Goal: Navigation & Orientation: Find specific page/section

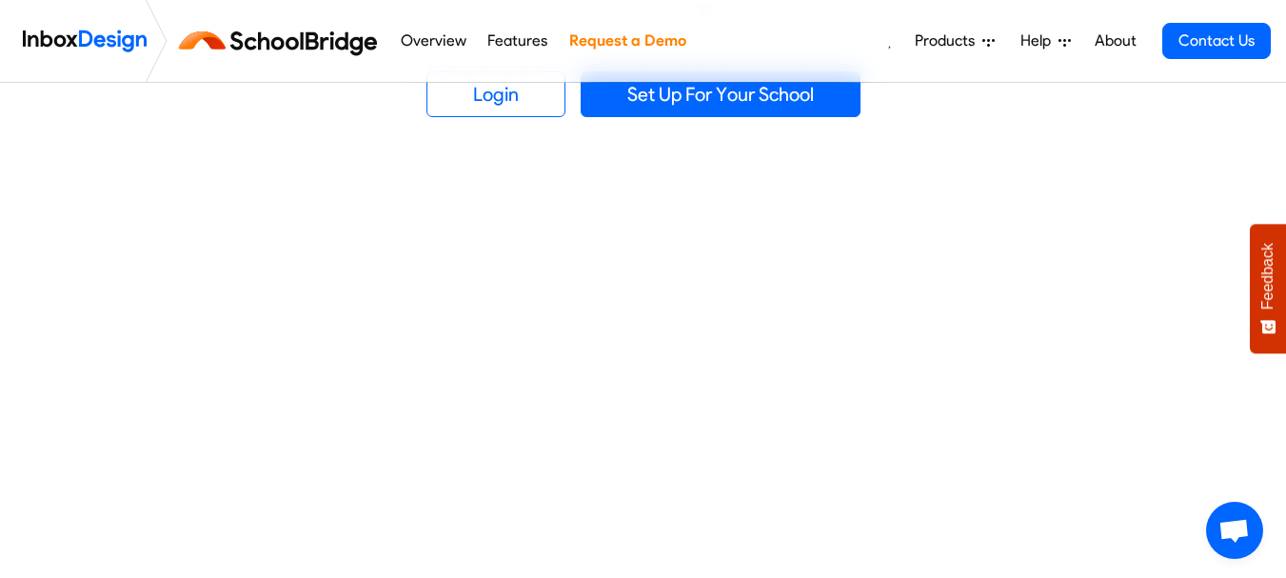
scroll to position [445, 0]
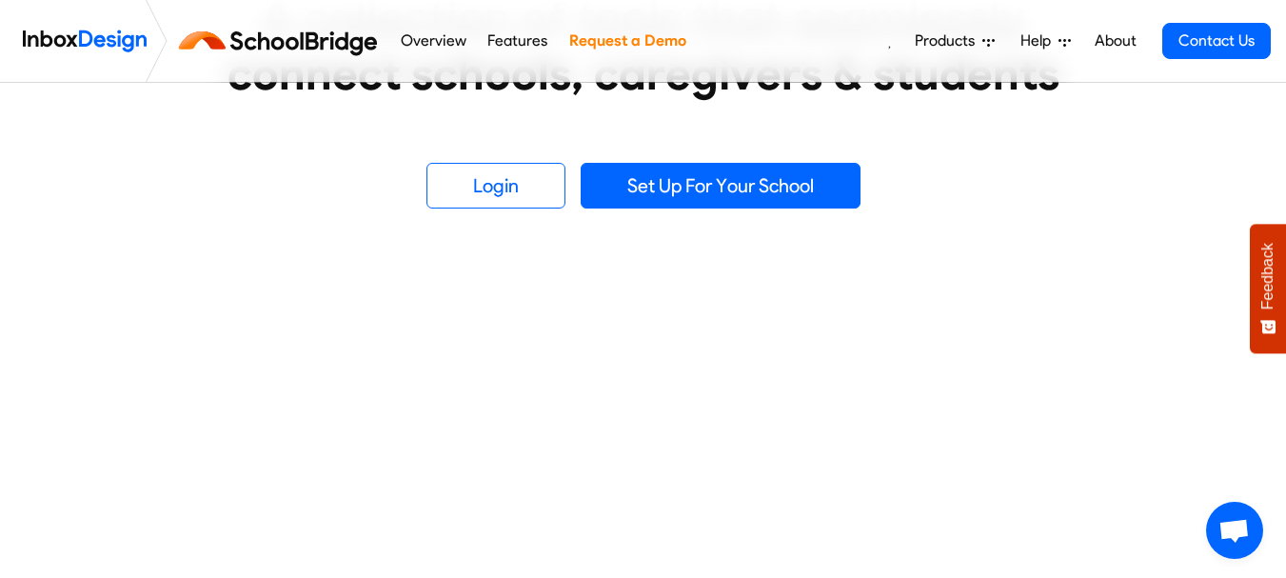
click at [1105, 53] on link "About" at bounding box center [1115, 41] width 52 height 38
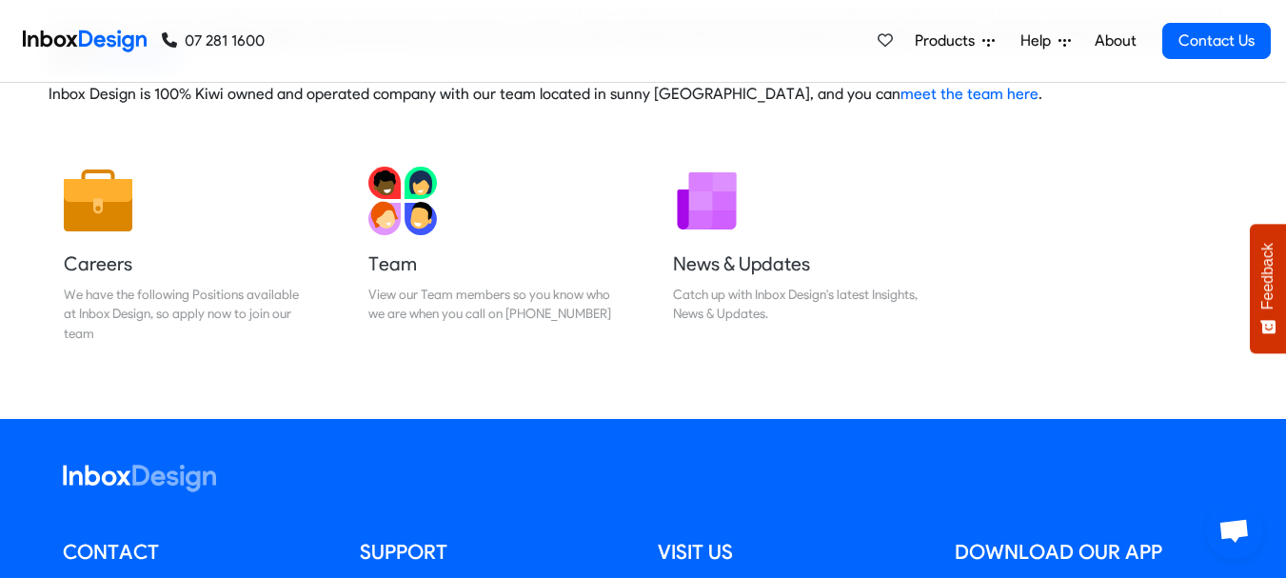
scroll to position [238, 0]
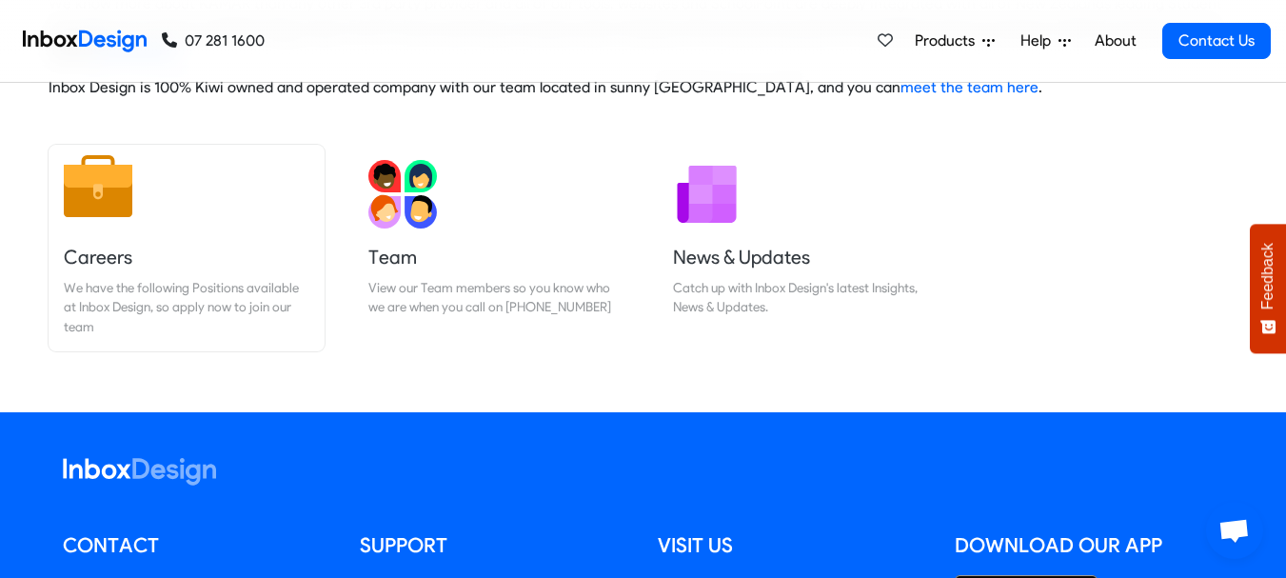
click at [194, 262] on h5 "Careers" at bounding box center [186, 257] width 245 height 27
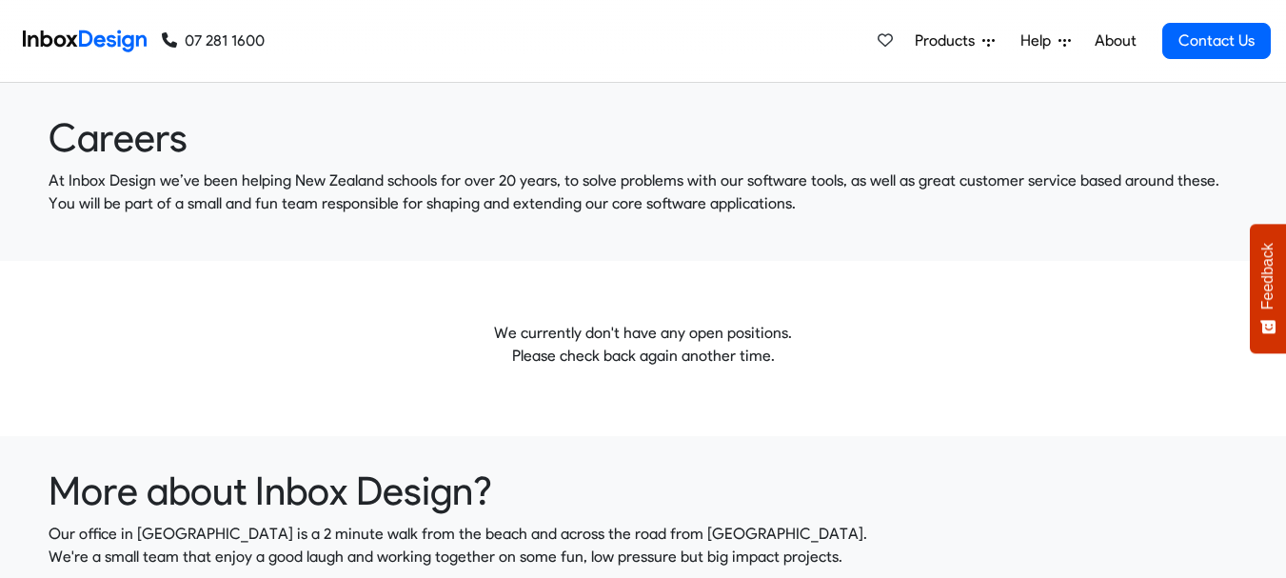
click at [114, 30] on img at bounding box center [85, 41] width 124 height 38
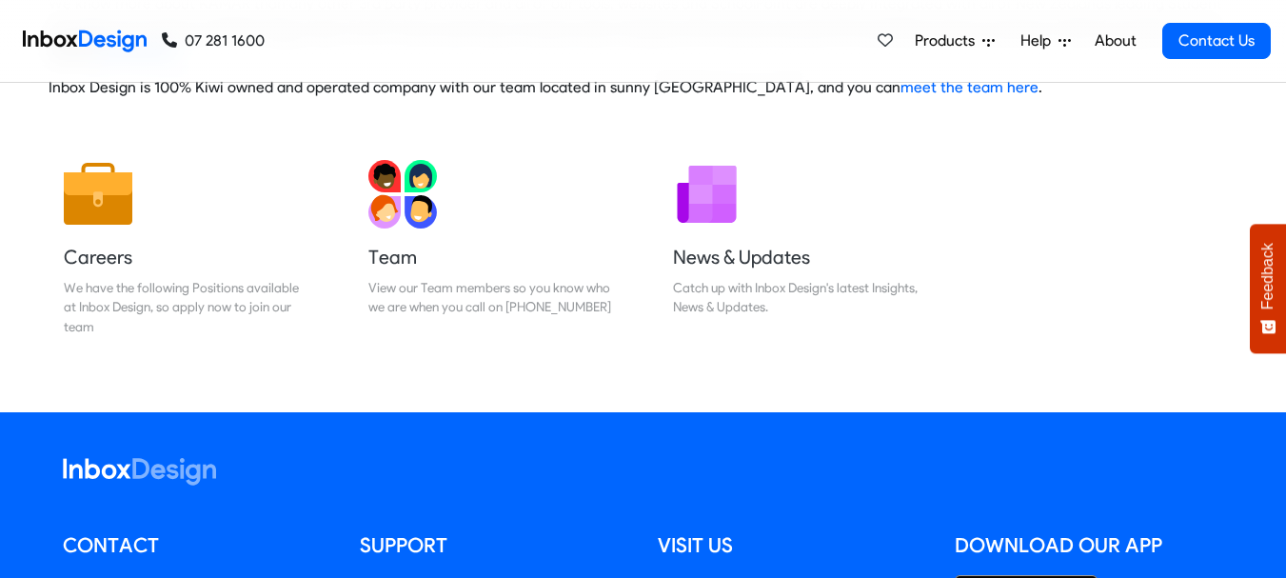
scroll to position [238, 0]
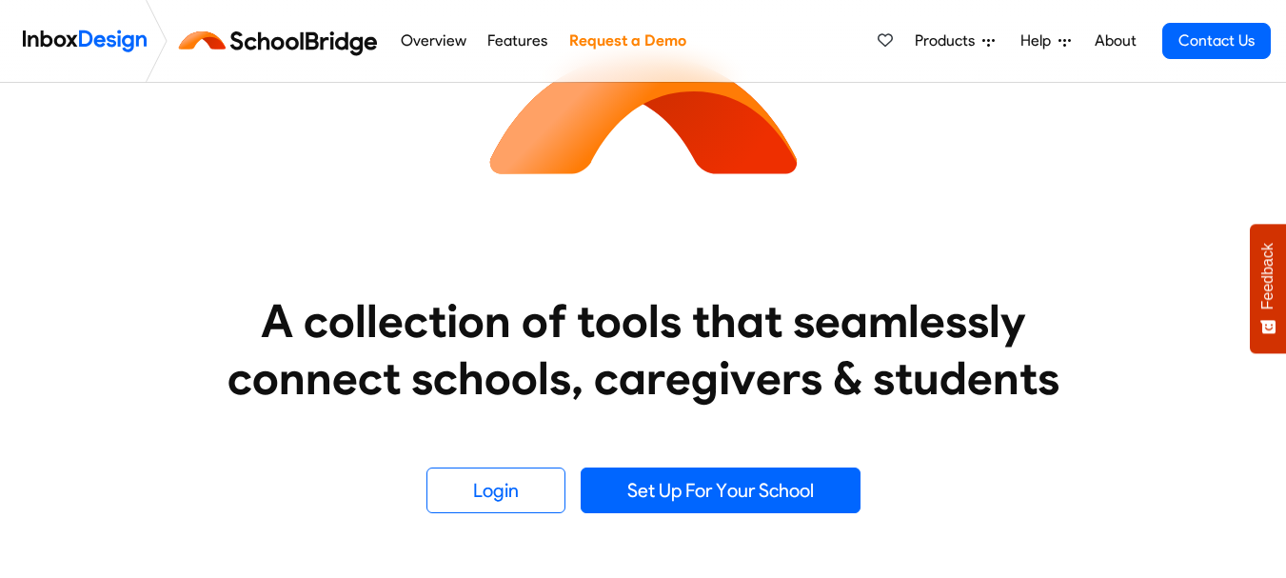
scroll to position [103, 0]
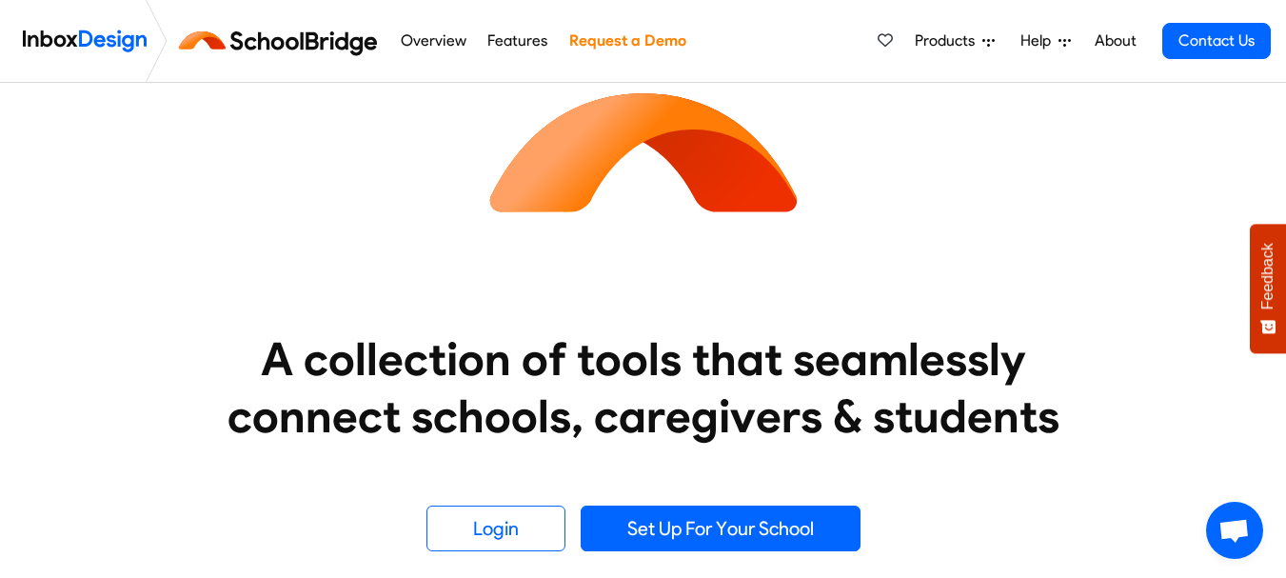
click at [94, 54] on img at bounding box center [85, 41] width 124 height 38
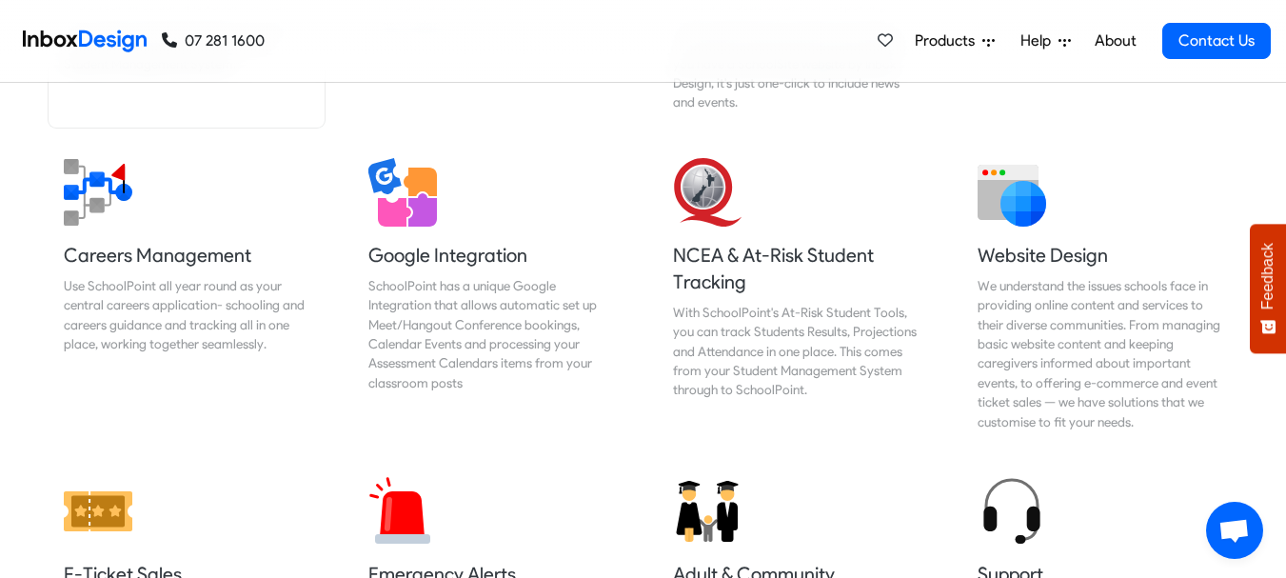
scroll to position [1594, 0]
click at [281, 380] on link "Careers Management Use SchoolPoint all year round as your central careers appli…" at bounding box center [187, 294] width 276 height 304
